Goal: Information Seeking & Learning: Find specific page/section

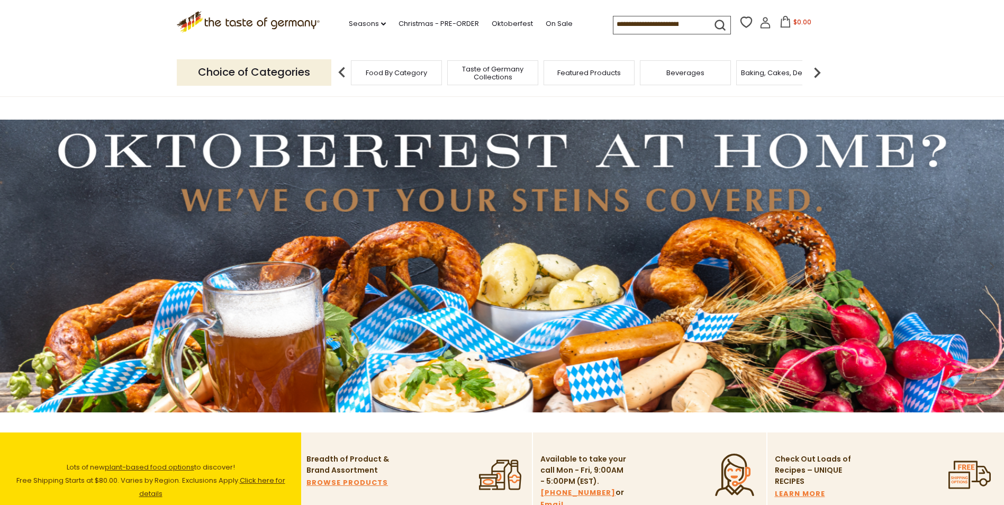
click at [406, 269] on img at bounding box center [502, 266] width 1004 height 293
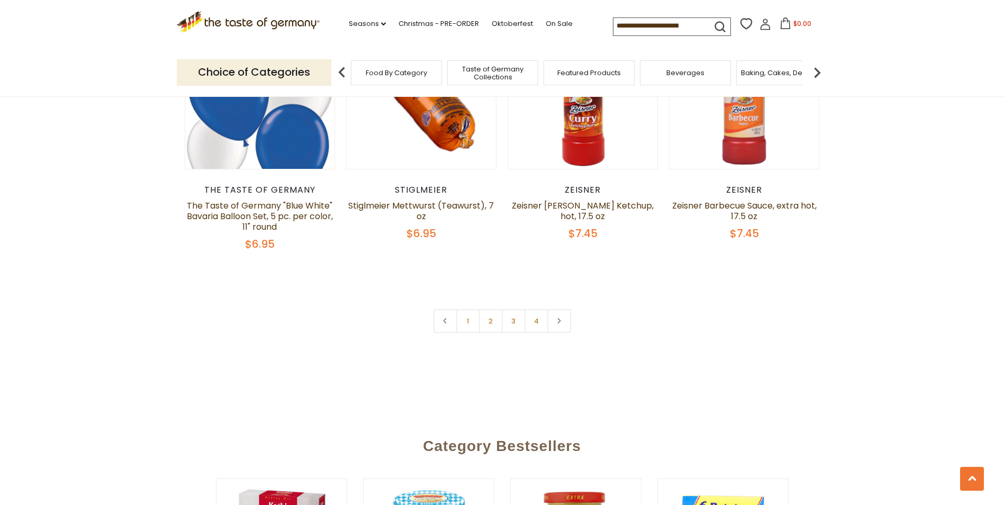
scroll to position [2593, 0]
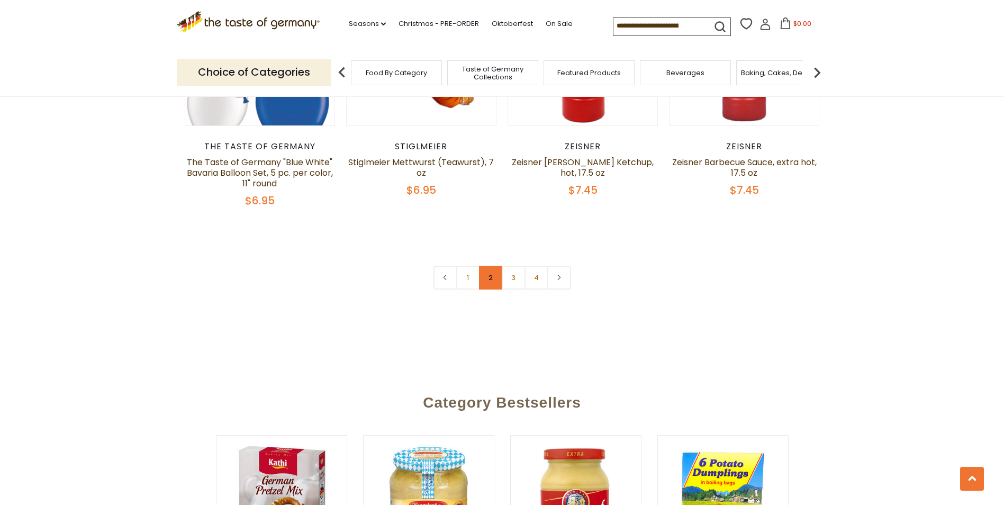
click at [491, 278] on link "2" at bounding box center [491, 278] width 24 height 24
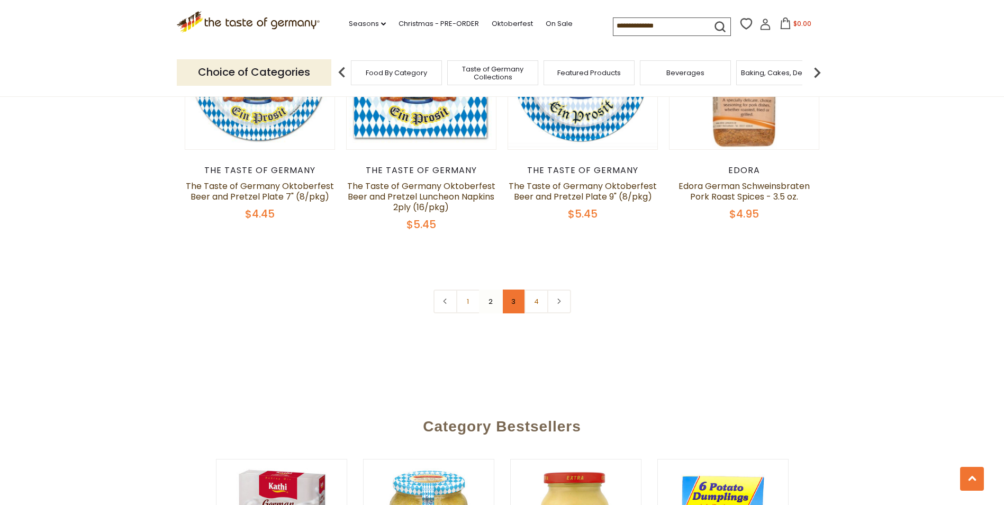
click at [513, 290] on link "3" at bounding box center [514, 302] width 24 height 24
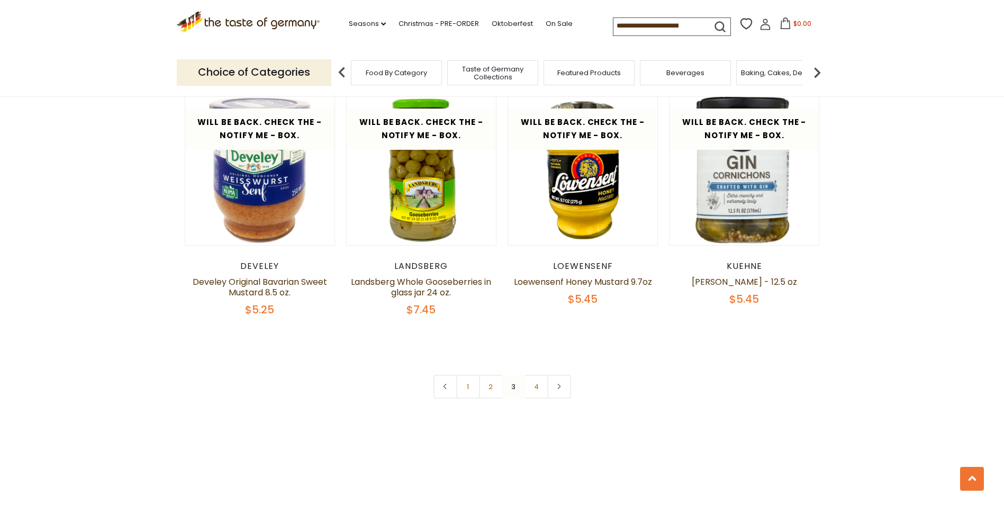
scroll to position [2480, 0]
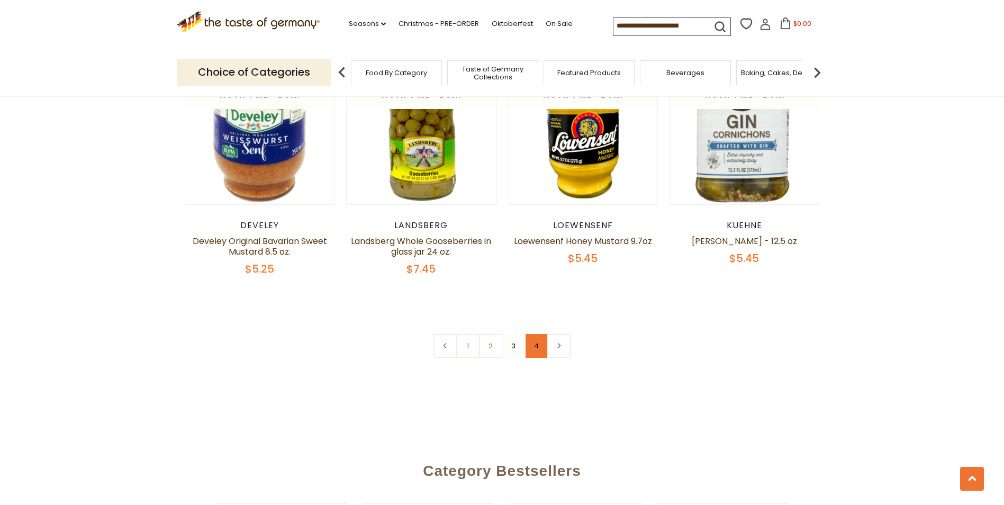
click at [537, 337] on link "4" at bounding box center [537, 346] width 24 height 24
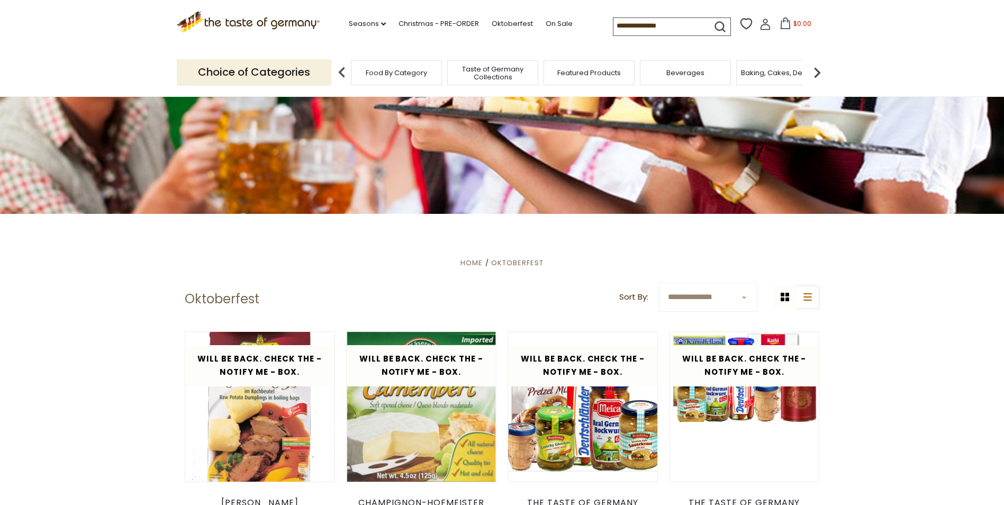
scroll to position [0, 0]
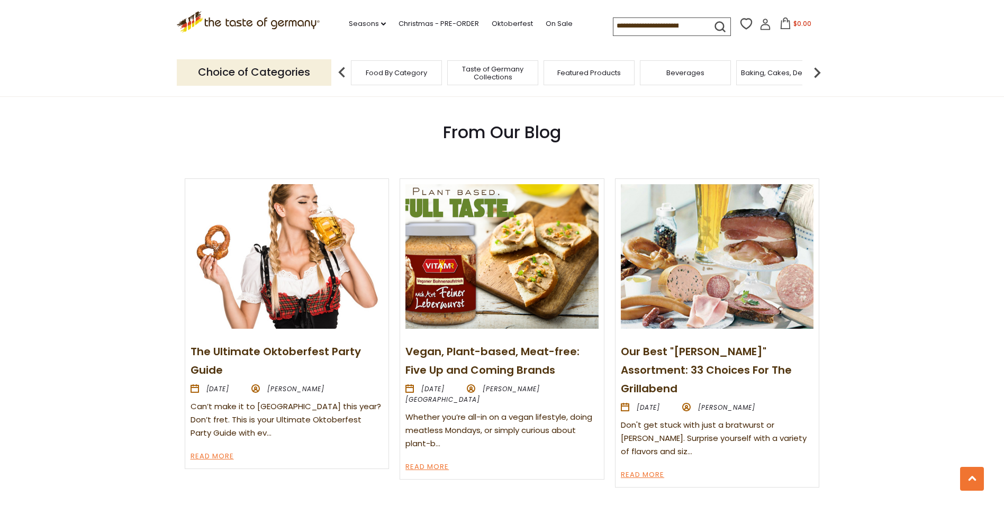
scroll to position [1164, 0]
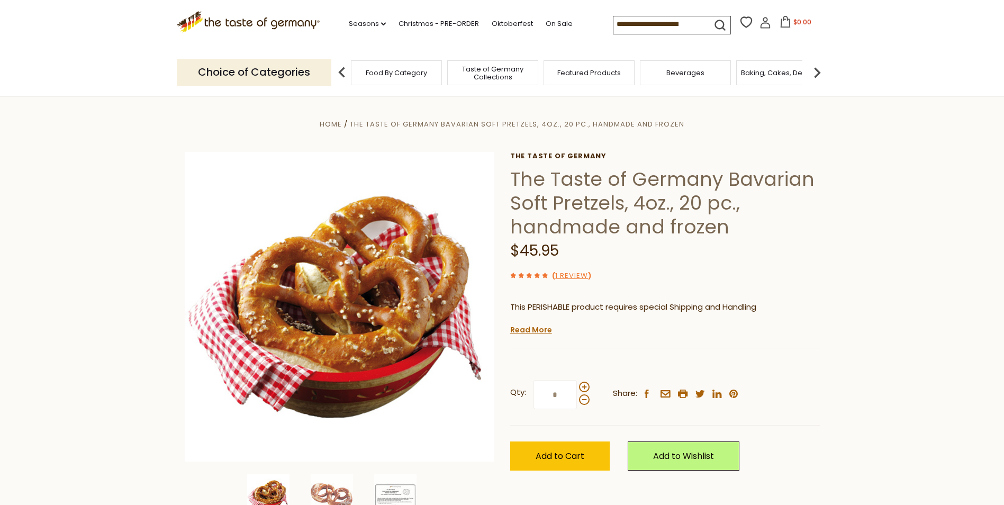
click at [641, 17] on input at bounding box center [657, 23] width 89 height 15
click at [677, 25] on input at bounding box center [657, 23] width 89 height 15
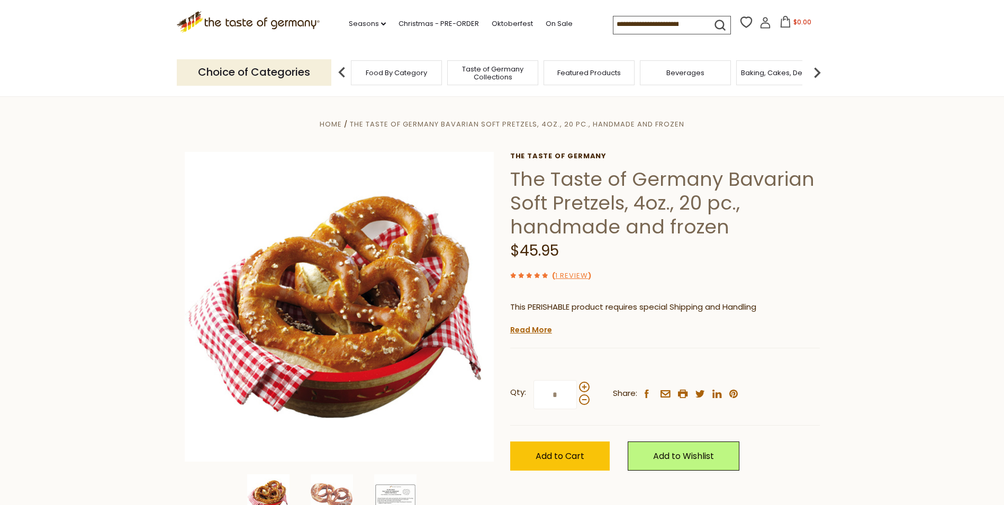
click at [677, 25] on input at bounding box center [657, 23] width 89 height 15
click at [678, 26] on input at bounding box center [657, 23] width 89 height 15
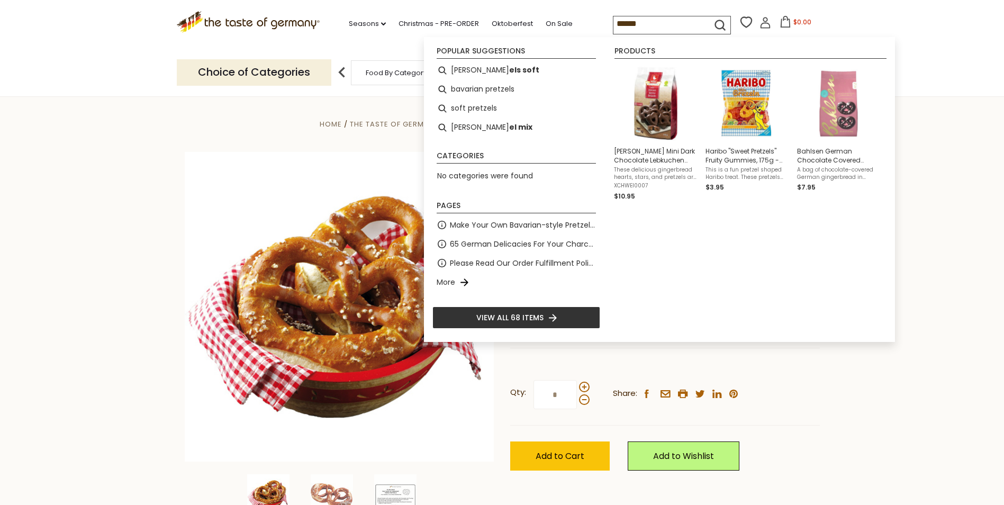
type input "*******"
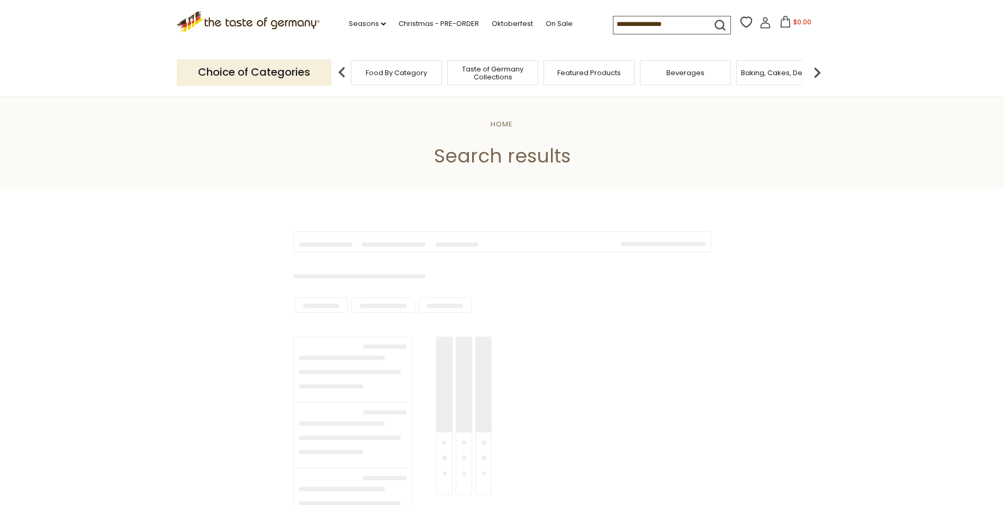
type input "*******"
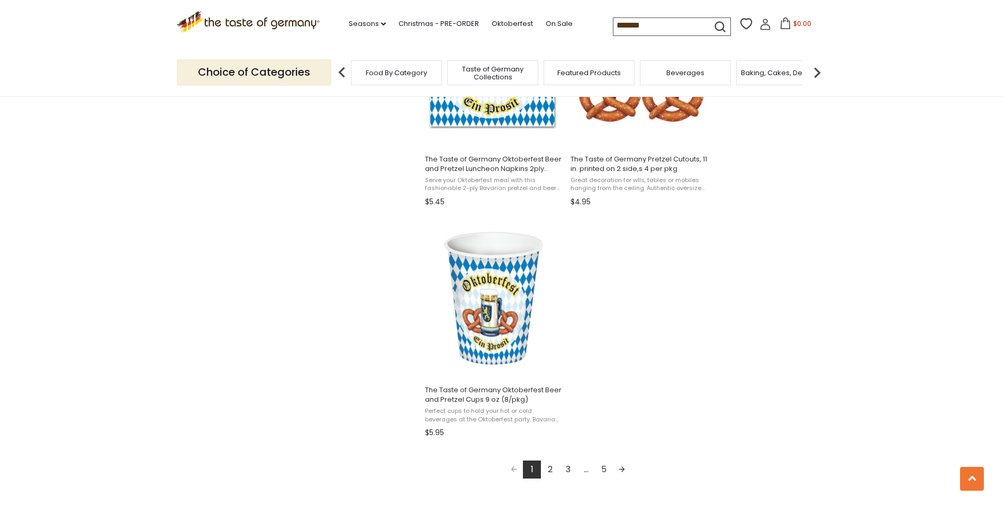
scroll to position [1429, 0]
